Goal: Navigation & Orientation: Find specific page/section

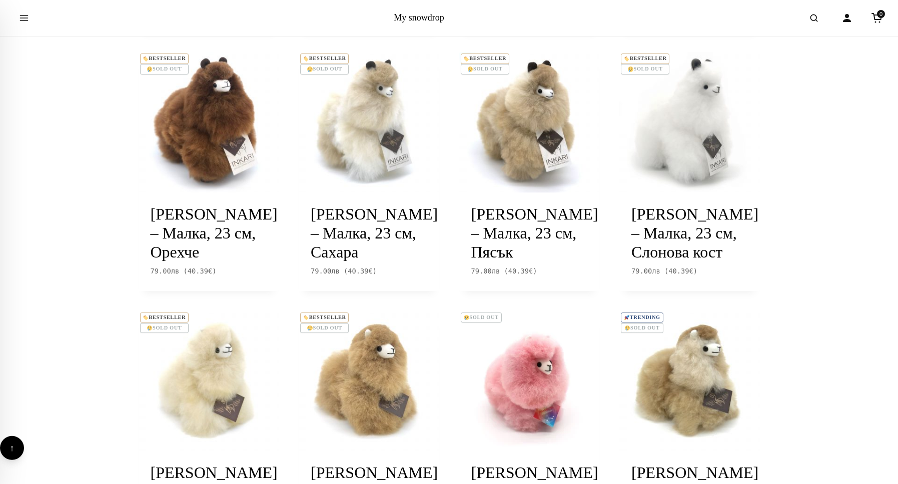
scroll to position [513, 0]
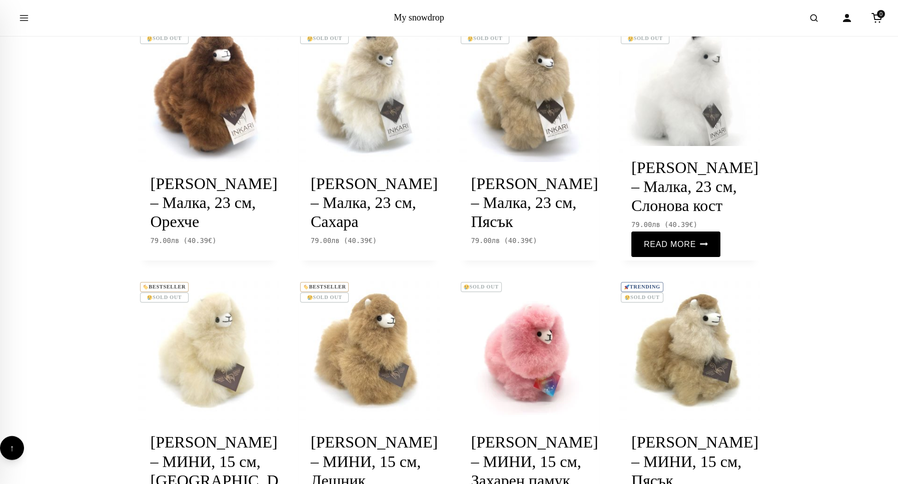
click at [710, 109] on img at bounding box center [689, 92] width 141 height 141
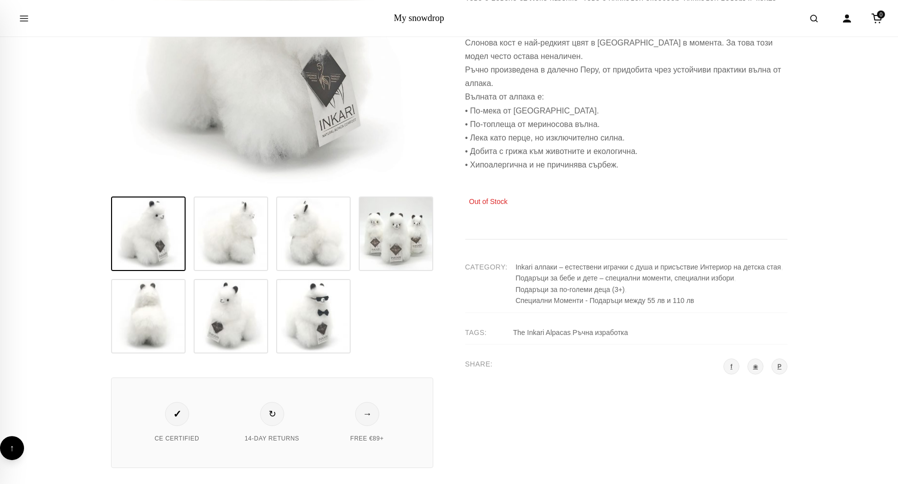
scroll to position [171, 0]
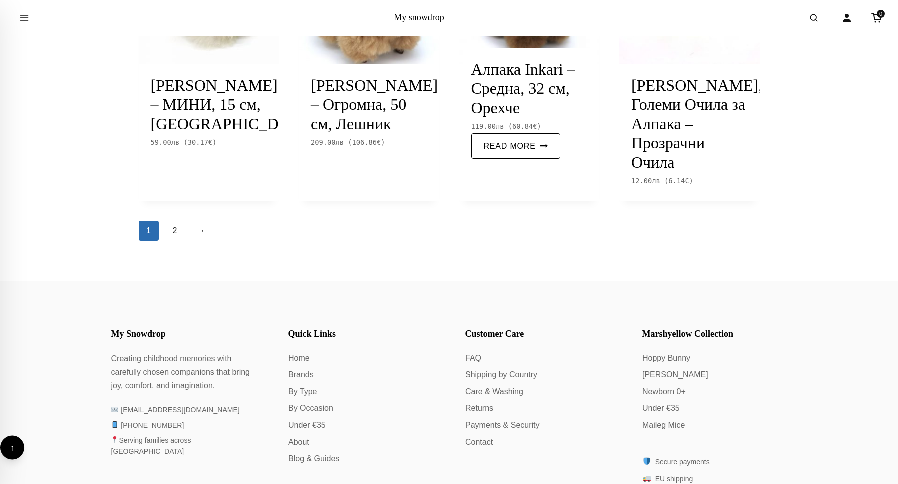
scroll to position [1140, 0]
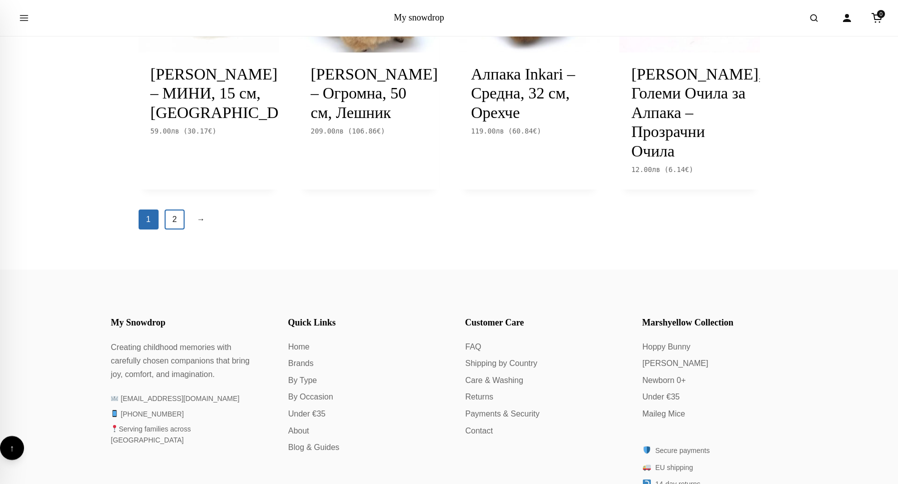
click at [174, 230] on link "2" at bounding box center [175, 220] width 20 height 20
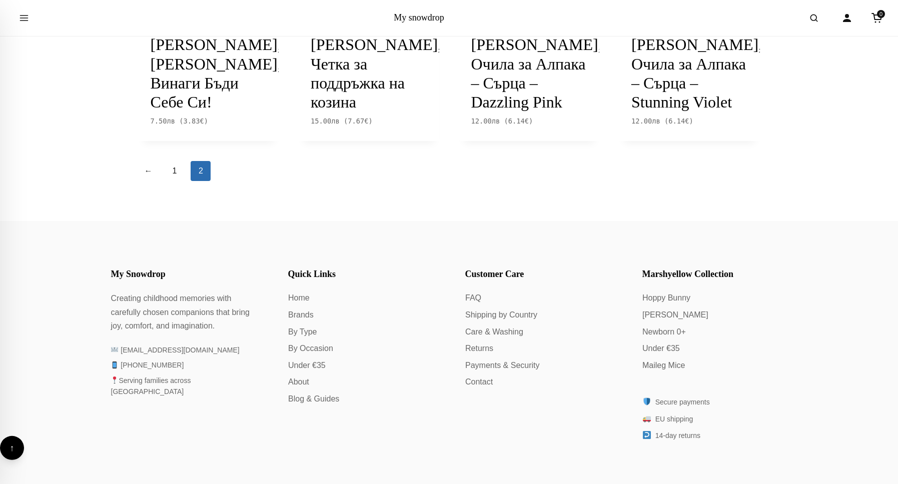
scroll to position [513, 0]
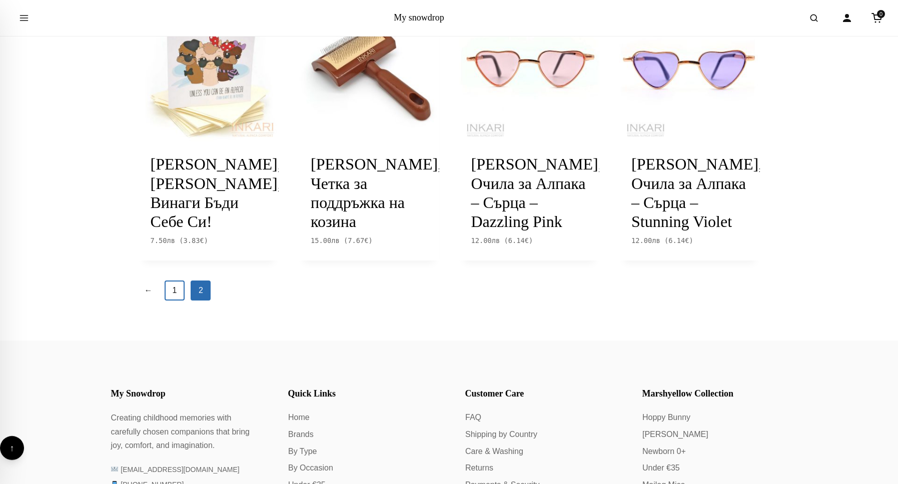
click at [177, 301] on link "1" at bounding box center [175, 291] width 20 height 20
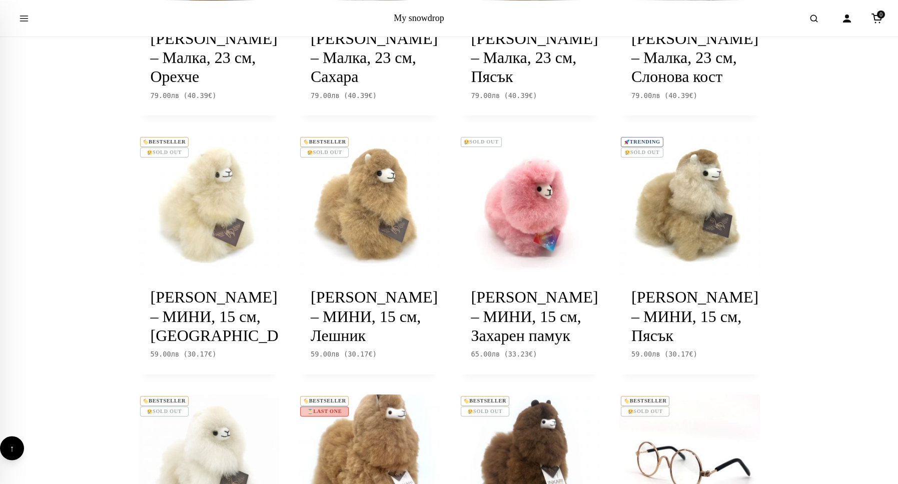
scroll to position [741, 0]
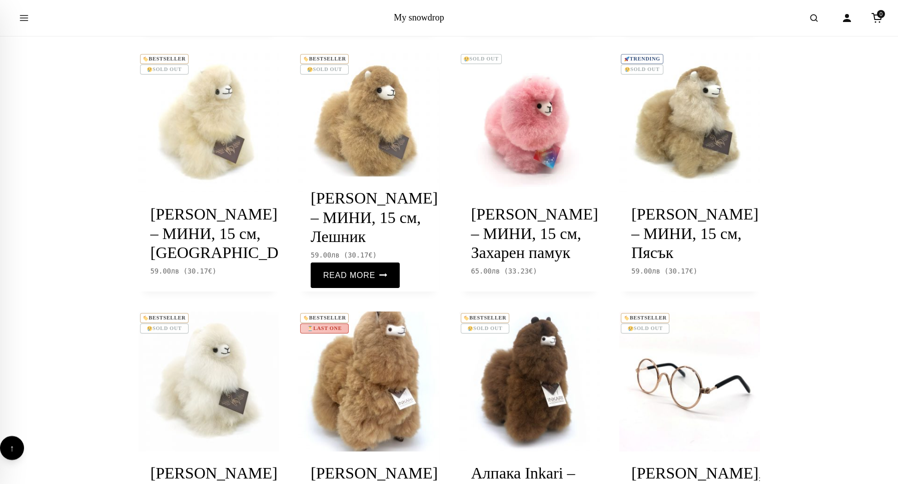
click at [368, 246] on link "Алпака Inkari – МИНИ, 15 см, Лешник" at bounding box center [374, 217] width 127 height 57
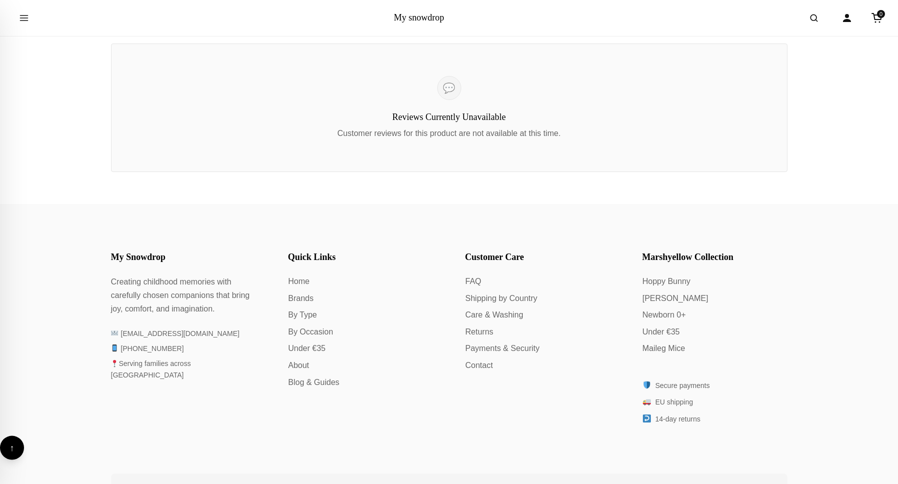
scroll to position [798, 0]
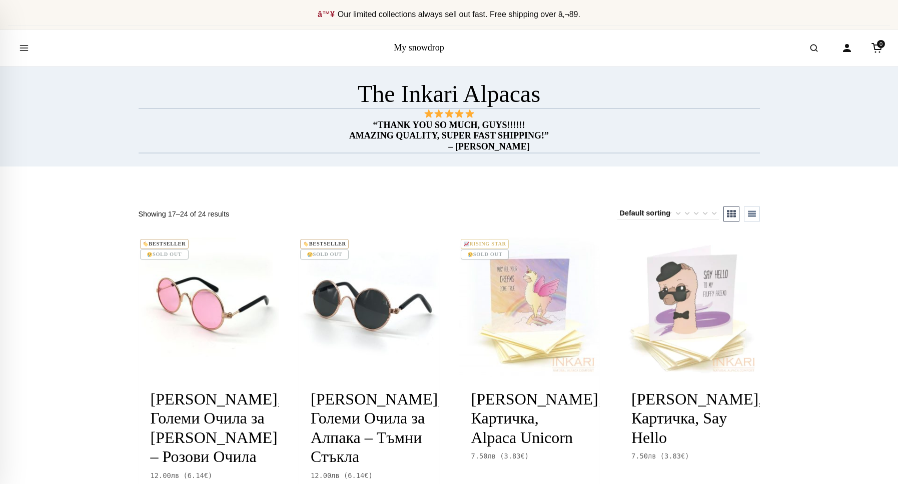
scroll to position [513, 0]
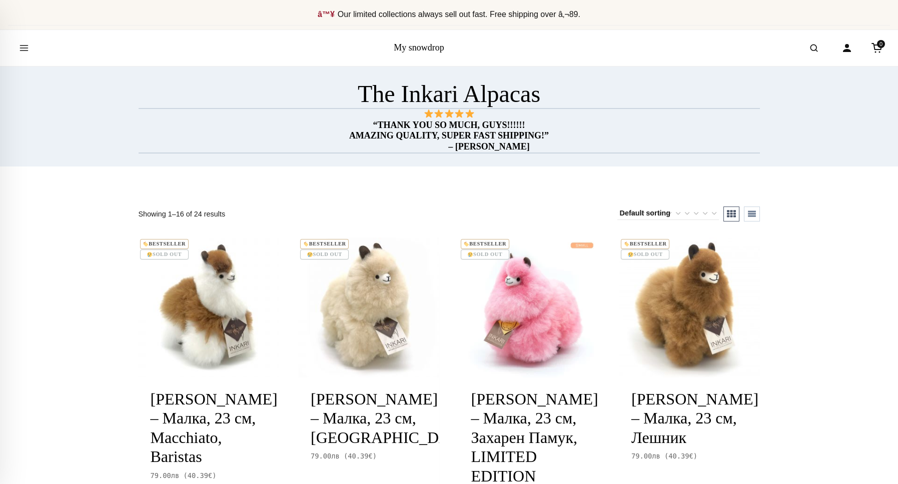
scroll to position [1140, 0]
